Goal: Obtain resource: Download file/media

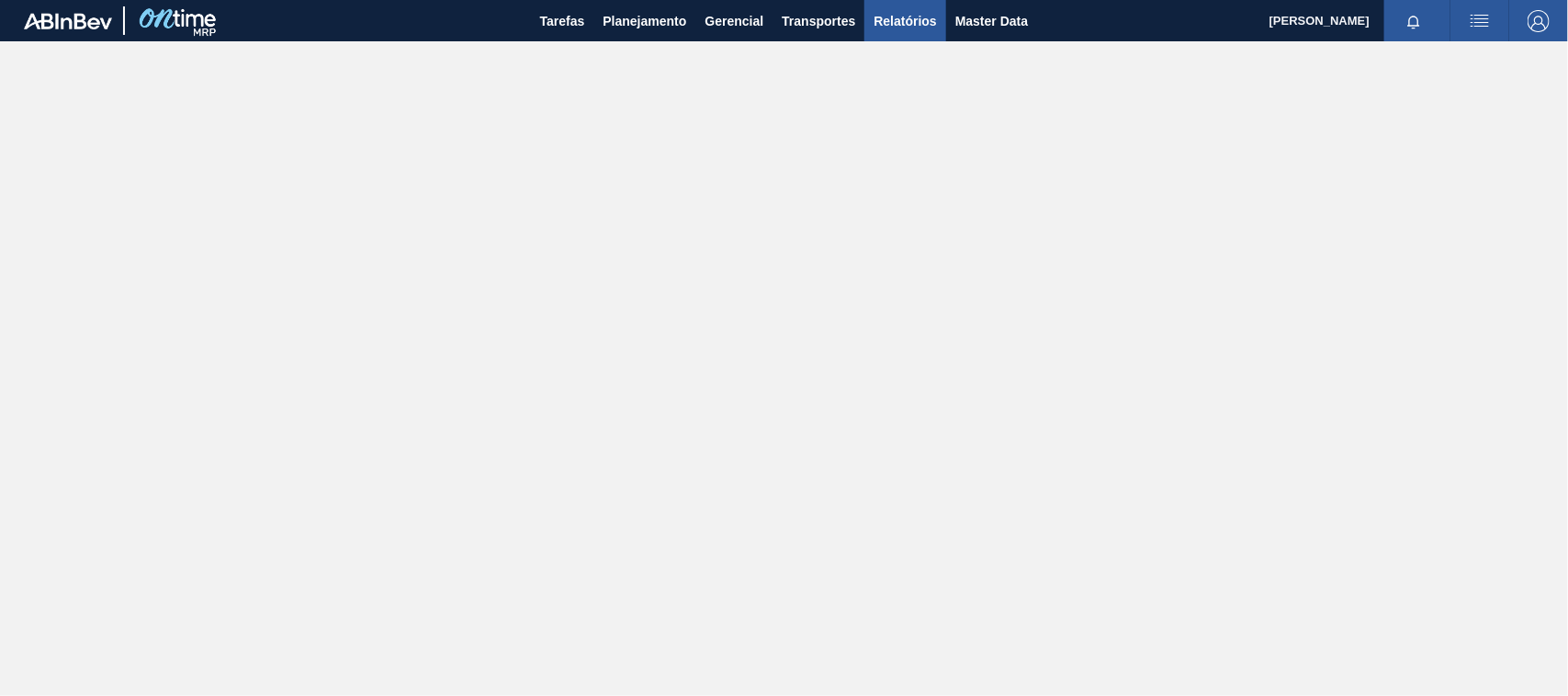
click at [906, 10] on span "Relatórios" at bounding box center [904, 21] width 62 height 22
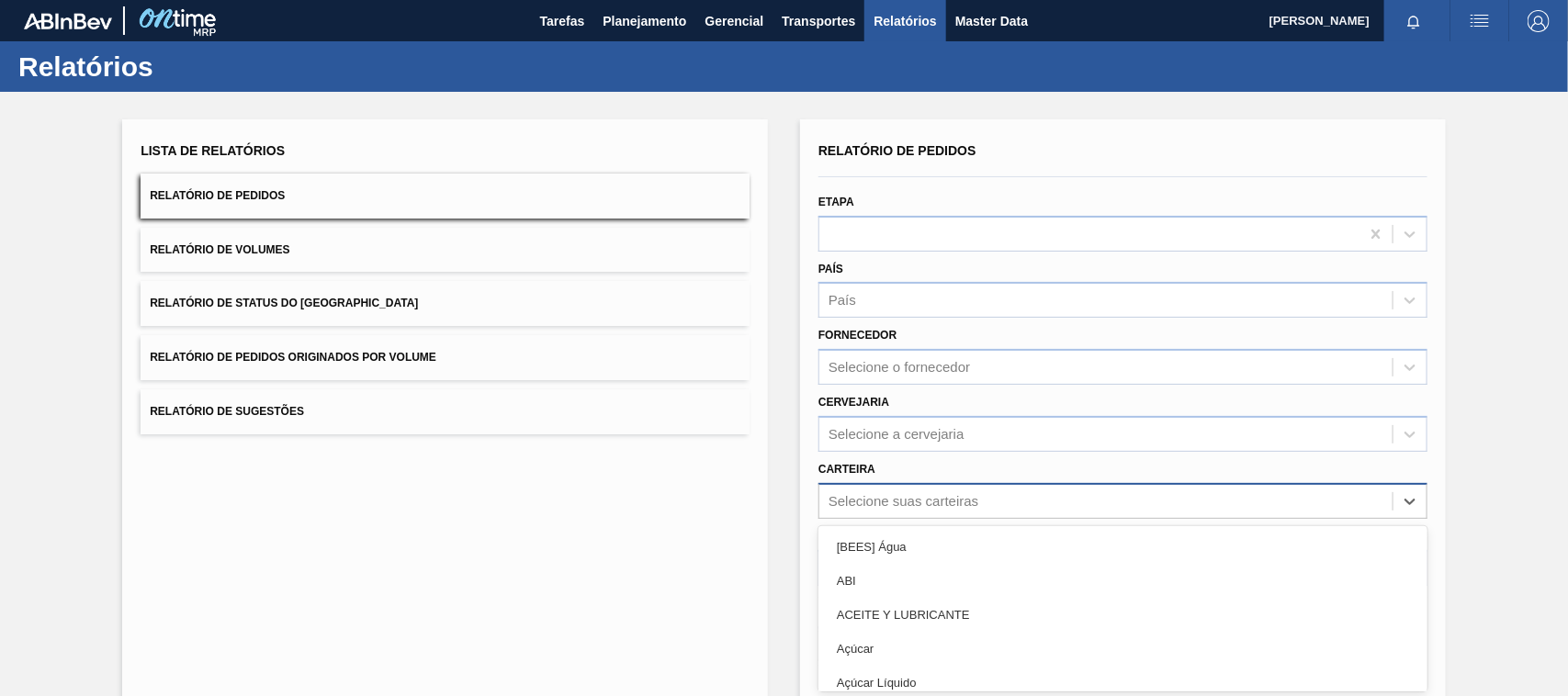
click at [874, 502] on div "option [BEES] Água focused, 1 of 101. 101 results available. Use Up and Down to…" at bounding box center [1123, 501] width 609 height 36
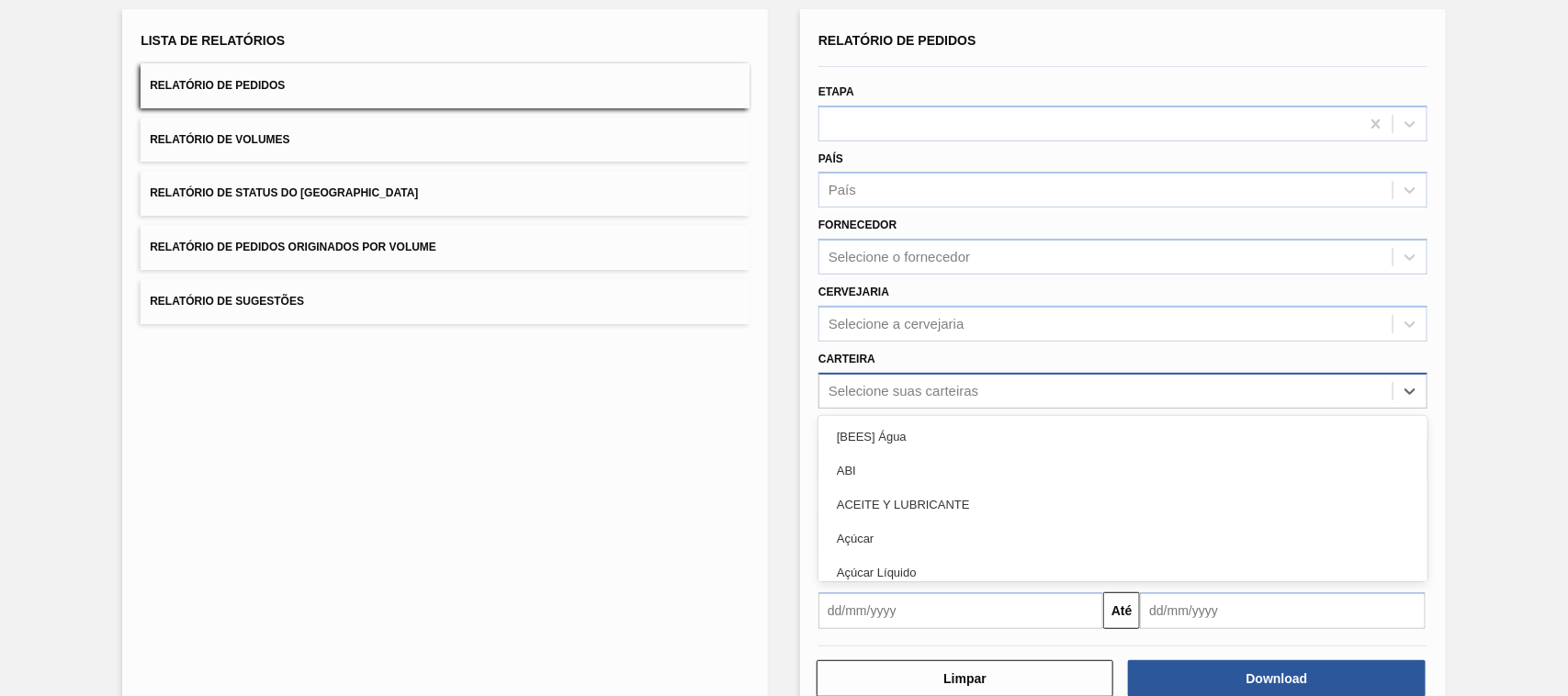
scroll to position [110, 0]
type input "mal"
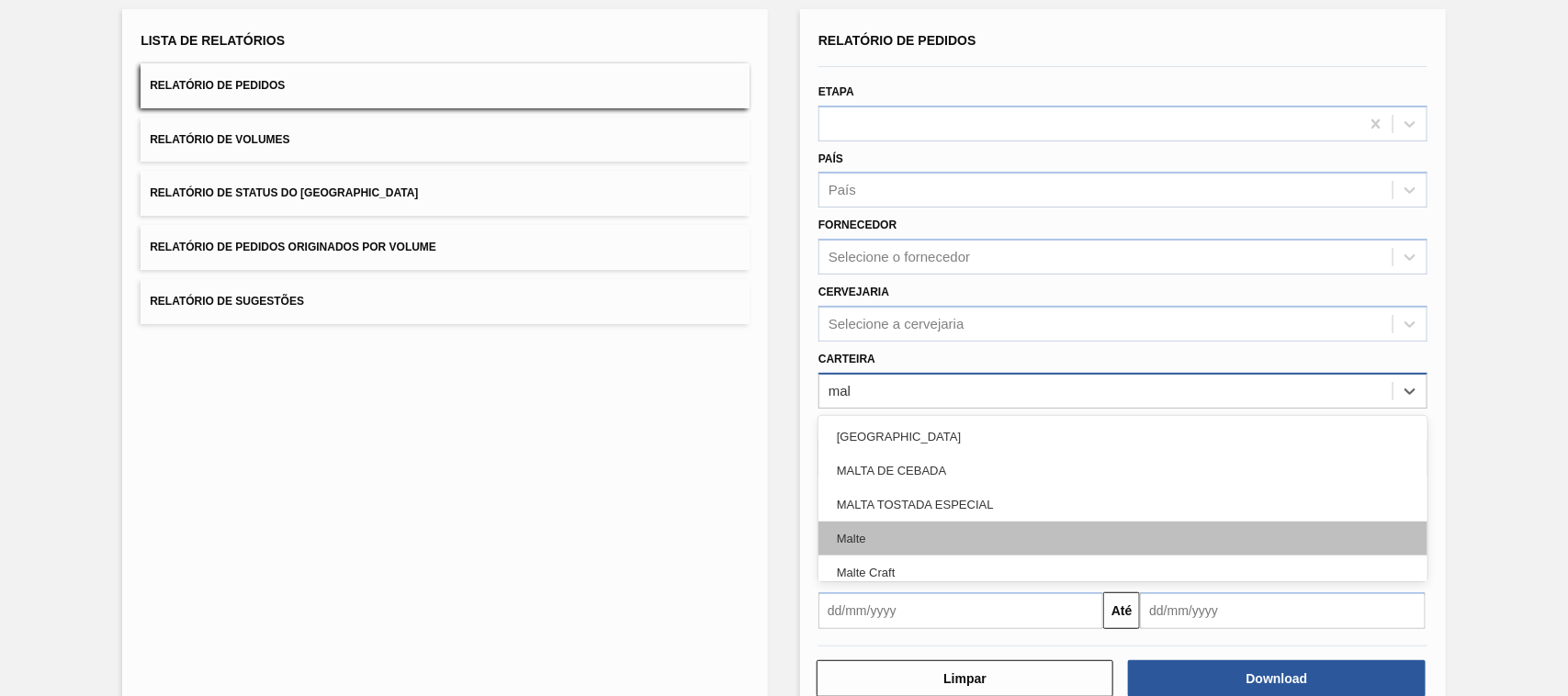
click at [850, 538] on div "Malte" at bounding box center [1123, 539] width 609 height 34
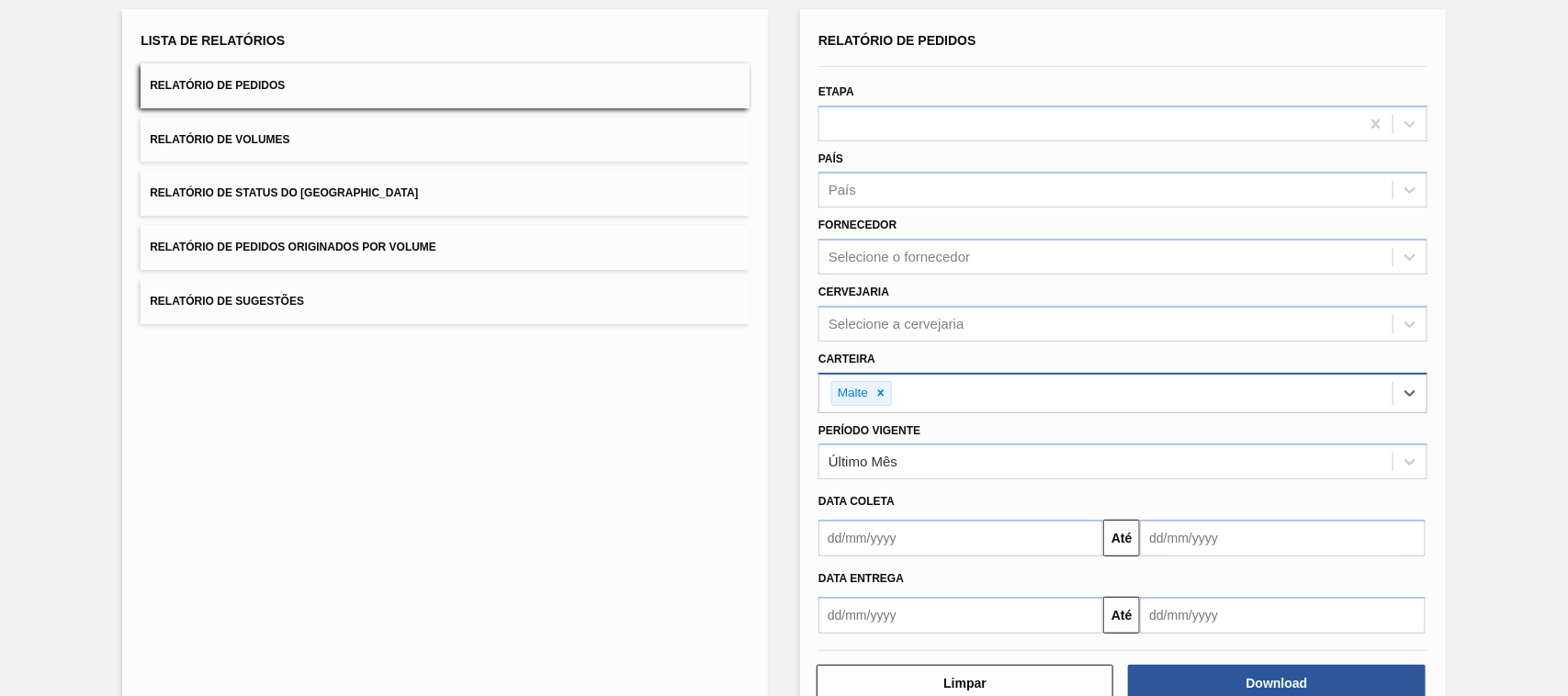
click at [863, 529] on input "text" at bounding box center [961, 538] width 285 height 37
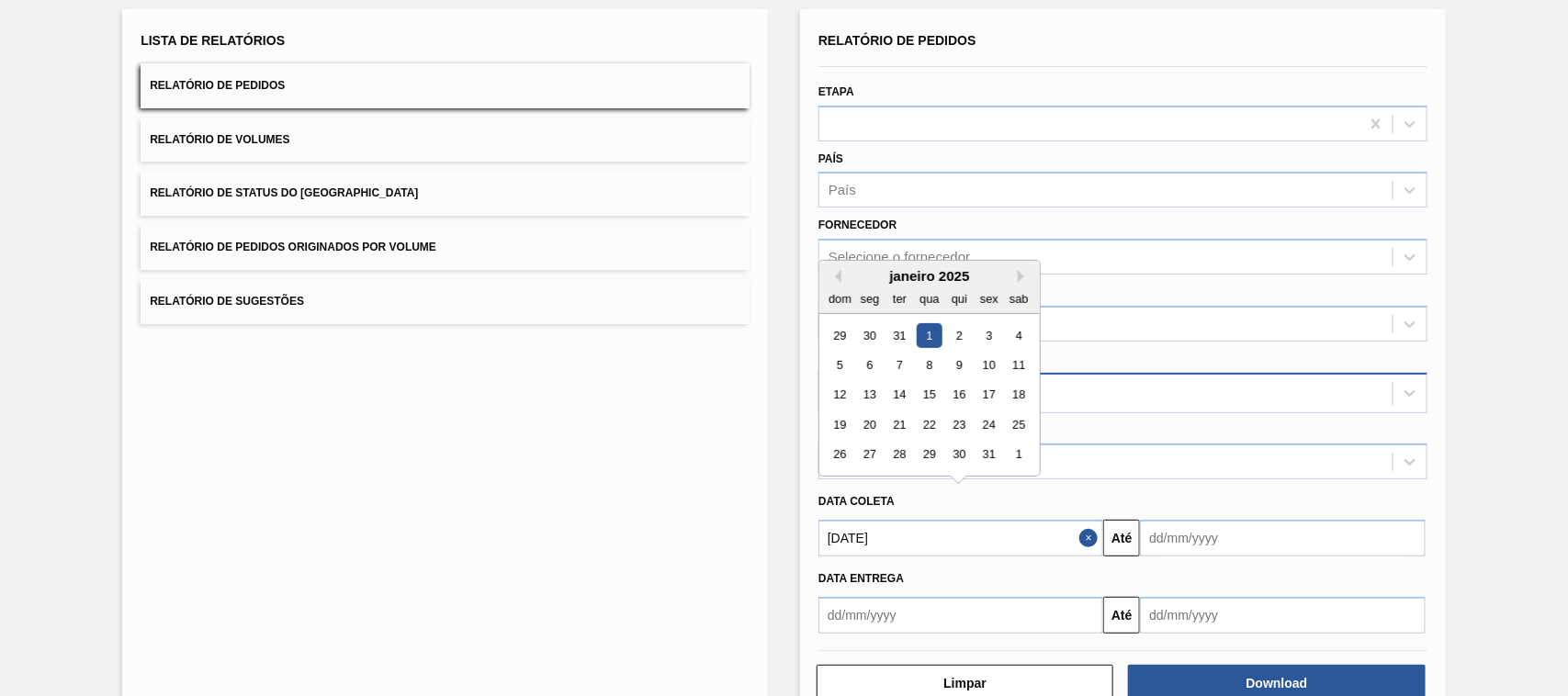
type input "[DATE]"
click at [932, 333] on div "1" at bounding box center [929, 336] width 25 height 25
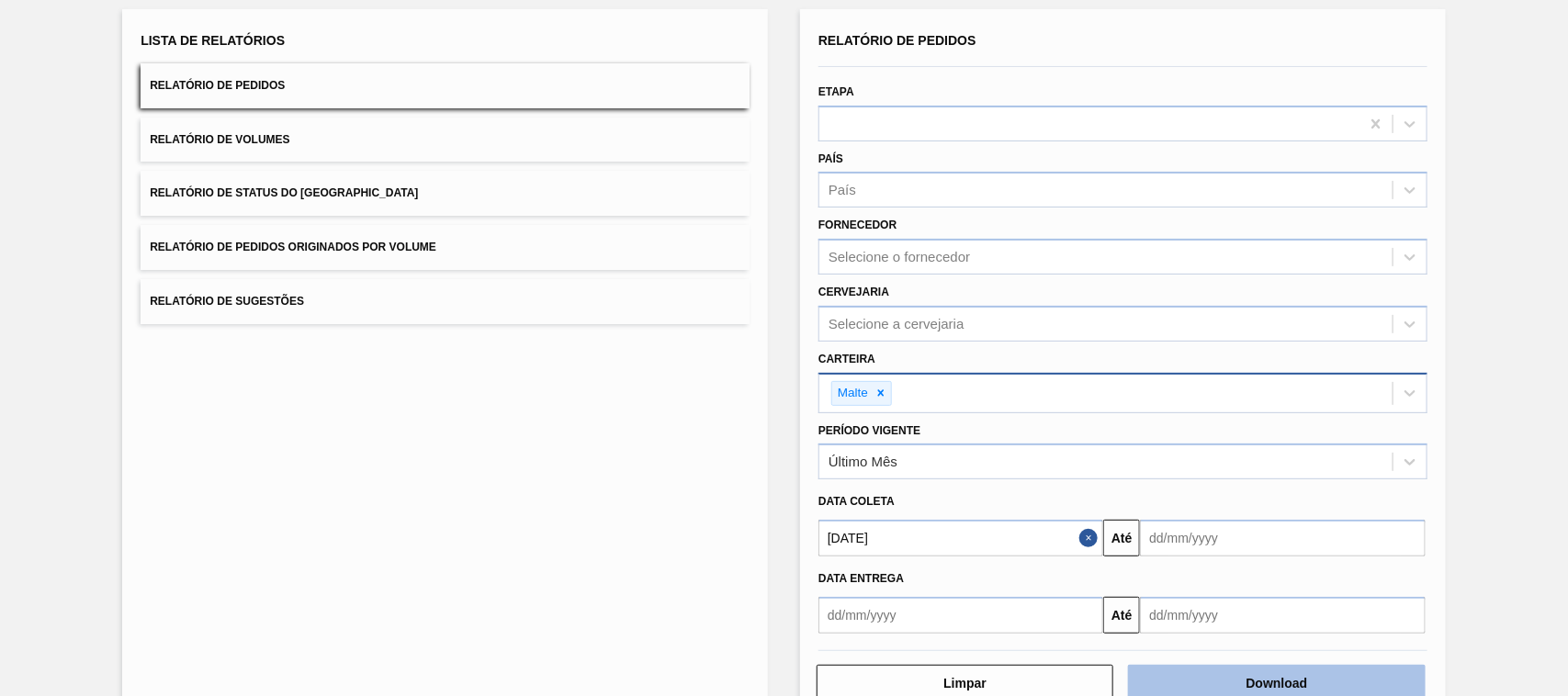
click at [1239, 676] on button "Download" at bounding box center [1276, 683] width 297 height 37
click at [294, 240] on button "Relatório de Pedidos Originados por Volume" at bounding box center [444, 247] width 609 height 45
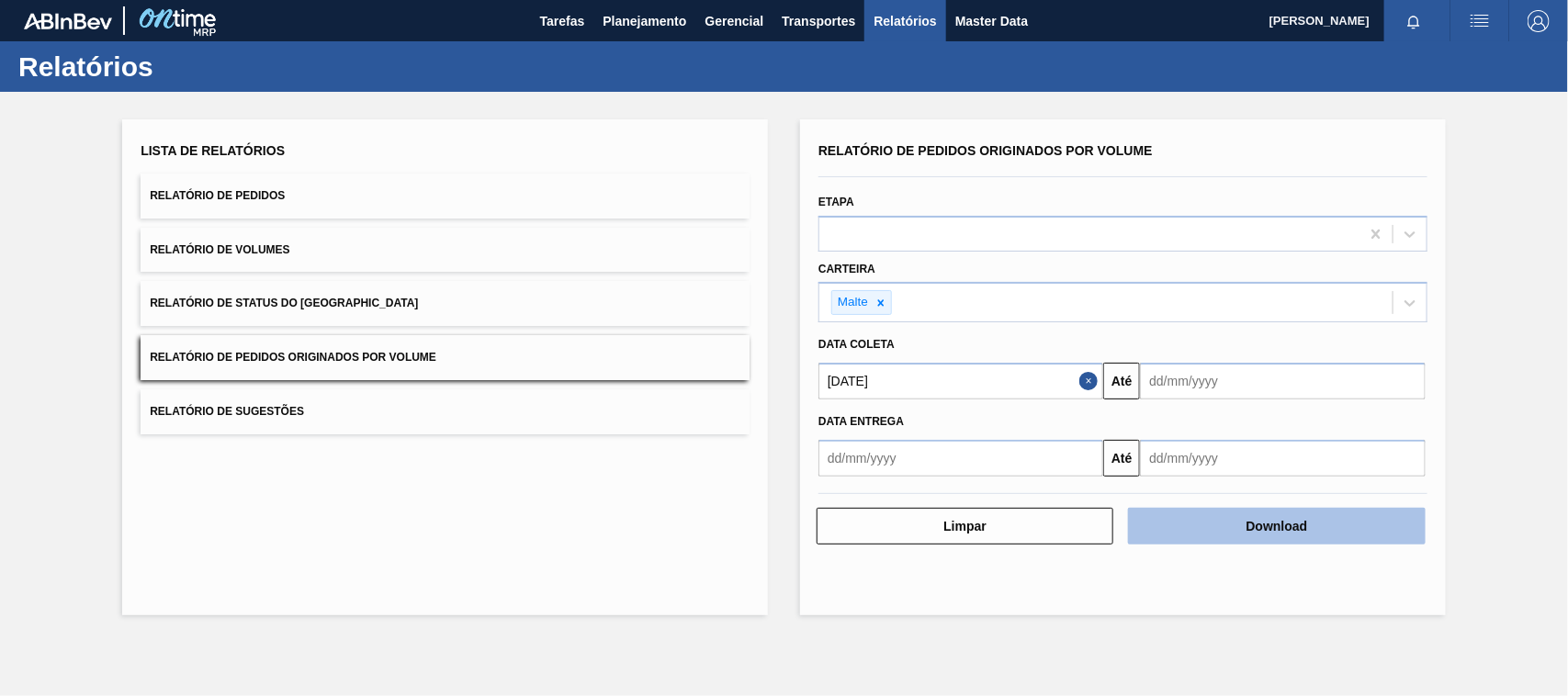
click at [1201, 533] on button "Download" at bounding box center [1276, 526] width 297 height 37
